Goal: Check status: Check status

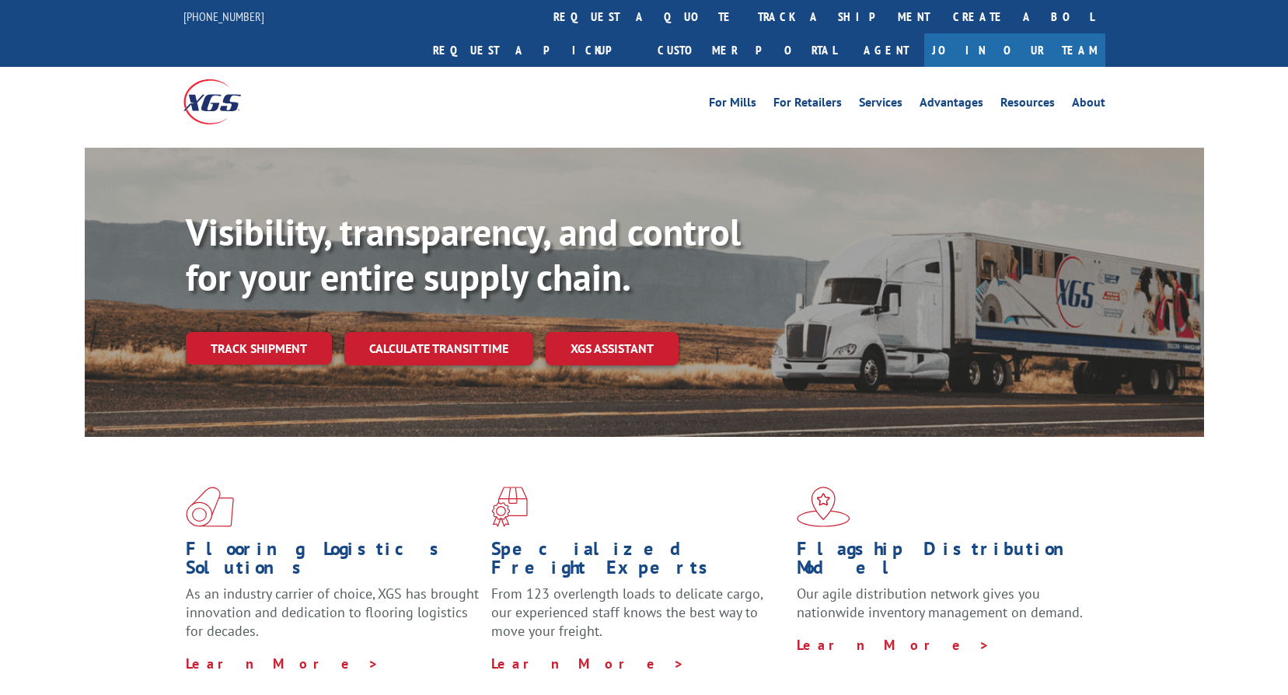
drag, startPoint x: 602, startPoint y: 19, endPoint x: 618, endPoint y: 81, distance: 64.3
click at [746, 19] on link "track a shipment" at bounding box center [843, 16] width 195 height 33
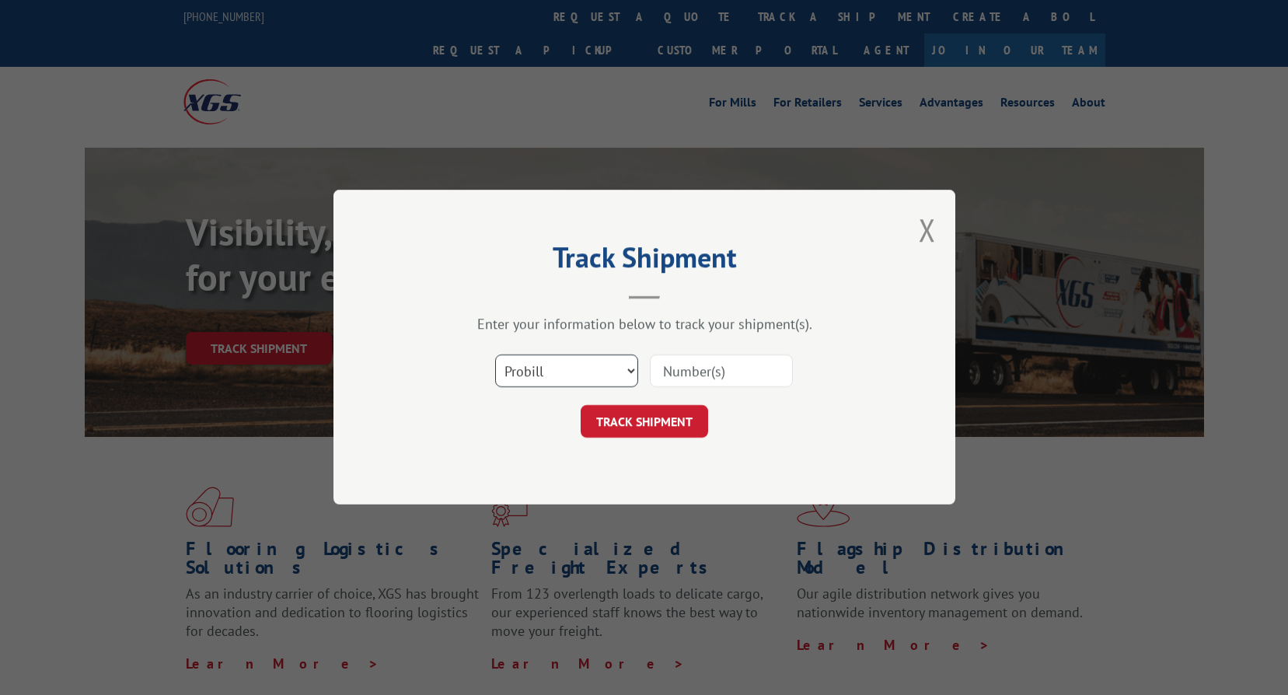
click at [586, 355] on select "Select category... Probill BOL PO" at bounding box center [566, 371] width 143 height 33
select select "bol"
click at [495, 355] on select "Select category... Probill BOL PO" at bounding box center [566, 371] width 143 height 33
click at [686, 384] on input at bounding box center [721, 371] width 143 height 33
paste input "2853729"
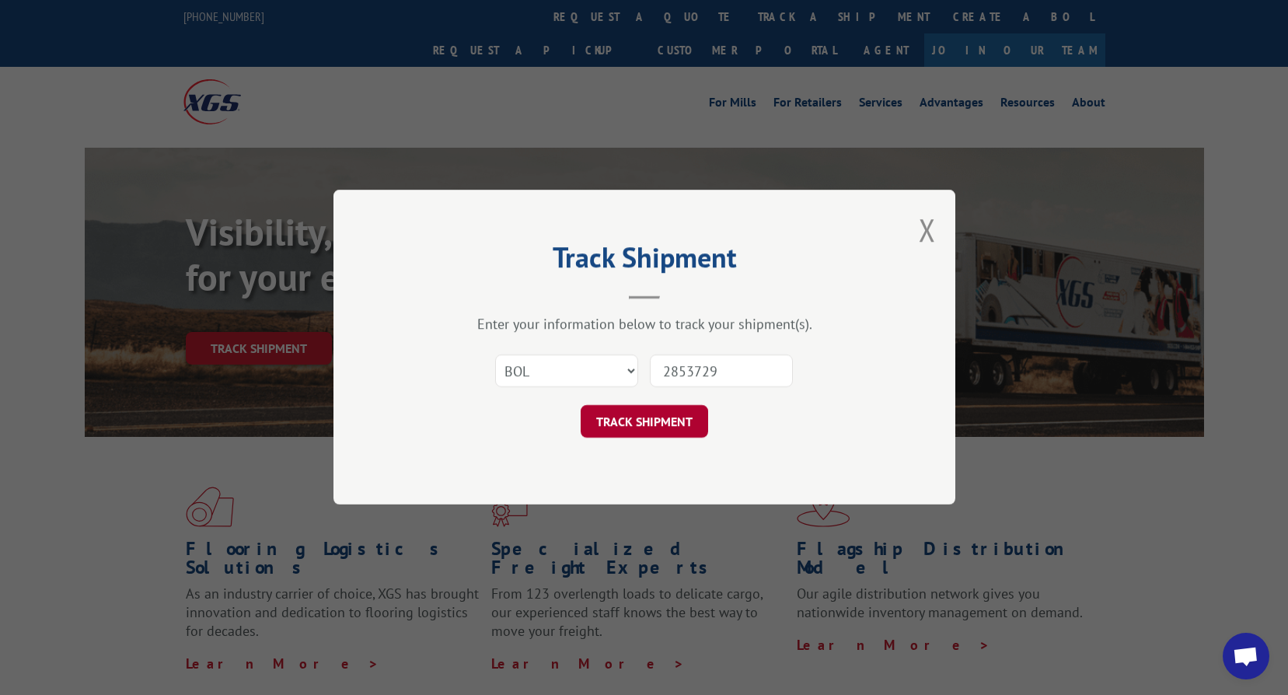
type input "2853729"
click at [651, 426] on button "TRACK SHIPMENT" at bounding box center [644, 422] width 127 height 33
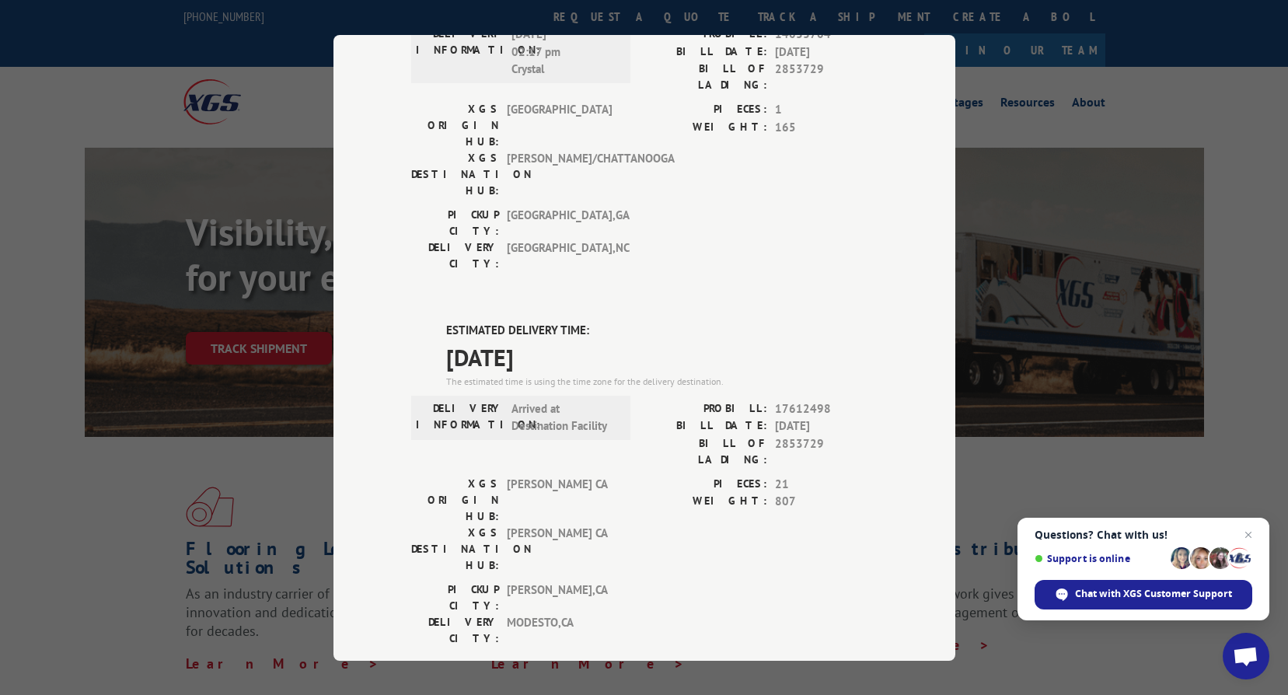
scroll to position [155, 0]
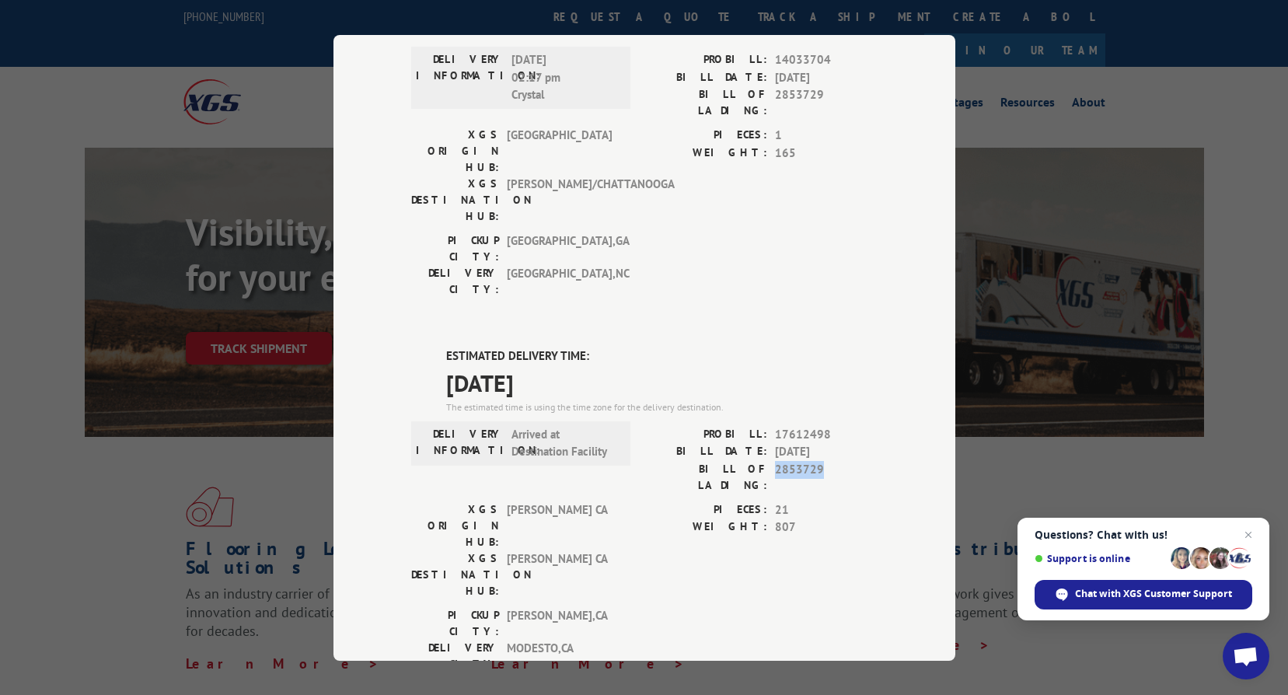
drag, startPoint x: 818, startPoint y: 379, endPoint x: 768, endPoint y: 382, distance: 49.9
click at [768, 460] on div "BILL OF LADING: 2853729" at bounding box center [760, 476] width 233 height 33
drag, startPoint x: 768, startPoint y: 382, endPoint x: 644, endPoint y: 445, distance: 138.3
click at [644, 501] on div "PIECES: 21 WEIGHT: 807" at bounding box center [760, 554] width 233 height 106
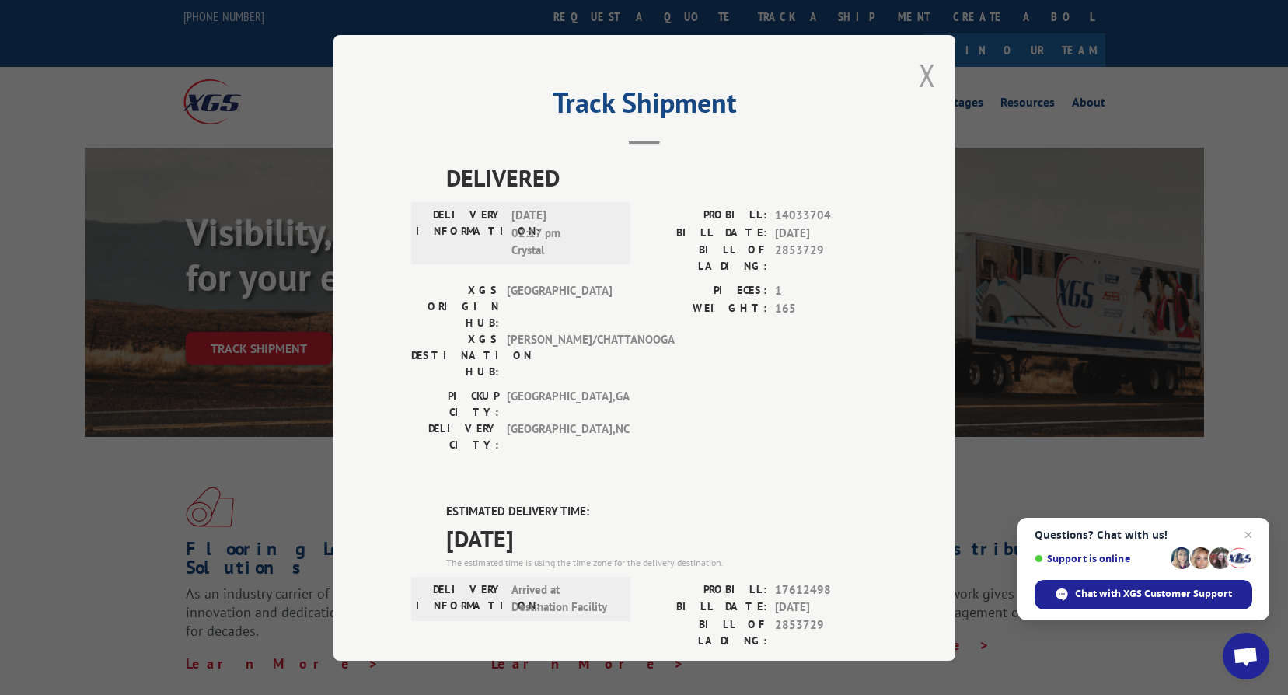
click at [923, 70] on button "Close modal" at bounding box center [927, 74] width 17 height 41
